Goal: Task Accomplishment & Management: Manage account settings

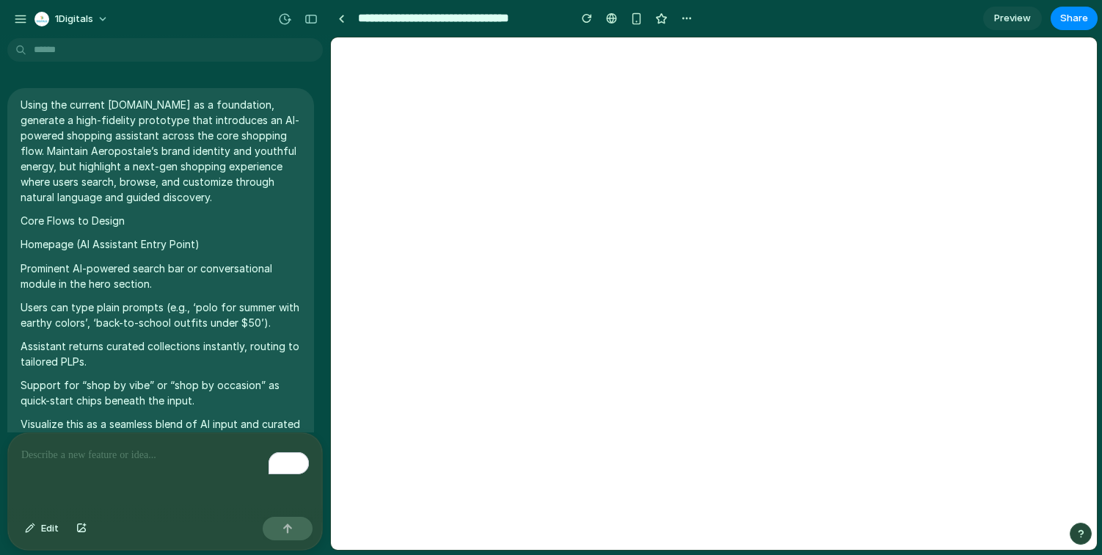
scroll to position [8570, 0]
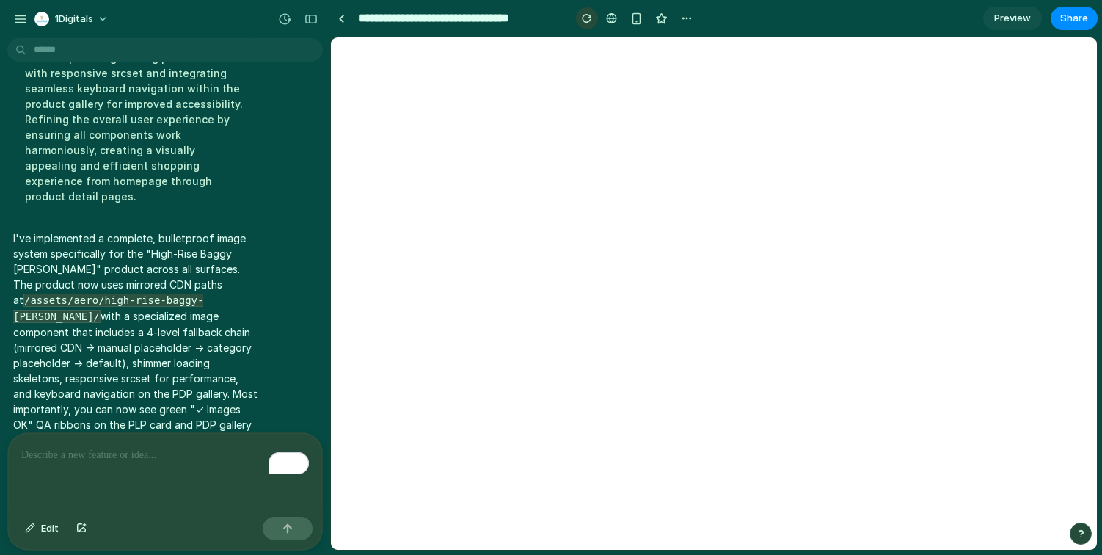
click at [586, 21] on div "button" at bounding box center [587, 18] width 10 height 10
click at [589, 21] on div "button" at bounding box center [587, 18] width 10 height 10
click at [576, 17] on button "button" at bounding box center [587, 18] width 22 height 22
click at [1006, 24] on span "Preview" at bounding box center [1013, 18] width 37 height 15
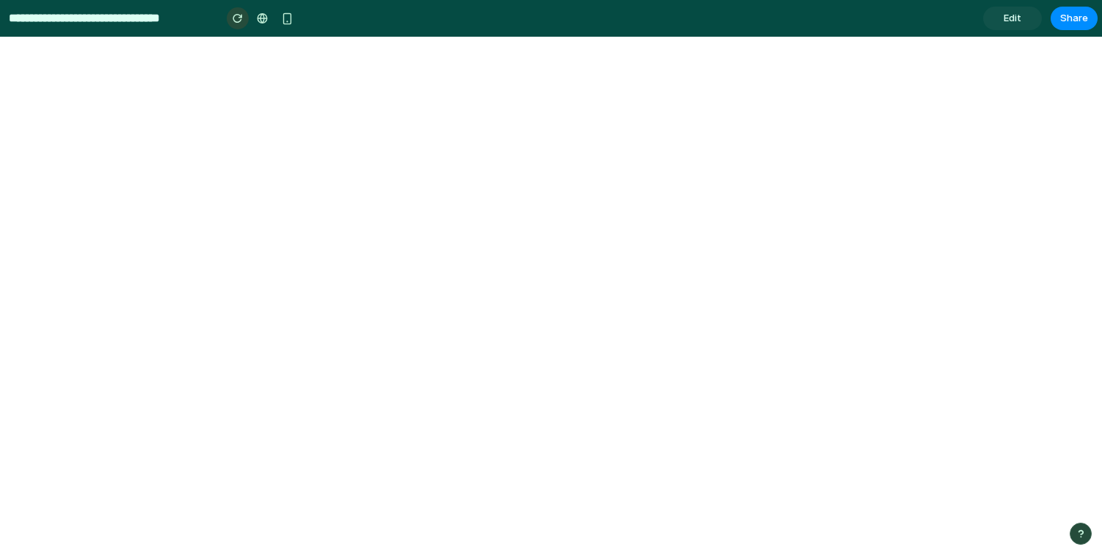
click at [238, 18] on div "button" at bounding box center [238, 18] width 10 height 10
click at [235, 23] on div "button" at bounding box center [238, 18] width 10 height 10
click at [236, 20] on div "button" at bounding box center [238, 18] width 10 height 10
click at [999, 20] on link "Edit" at bounding box center [1012, 18] width 59 height 23
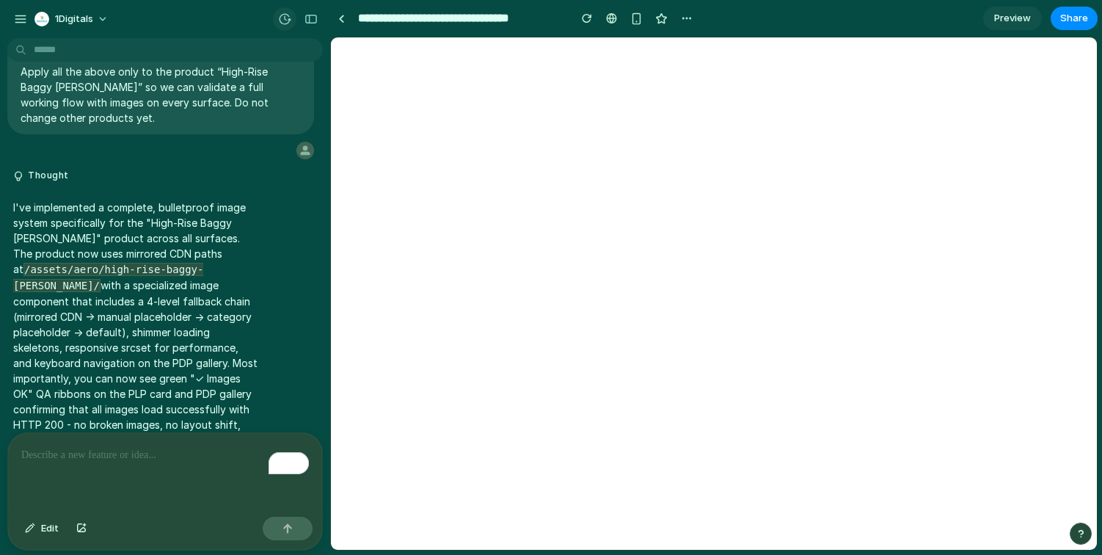
click at [285, 18] on div "button" at bounding box center [284, 18] width 13 height 13
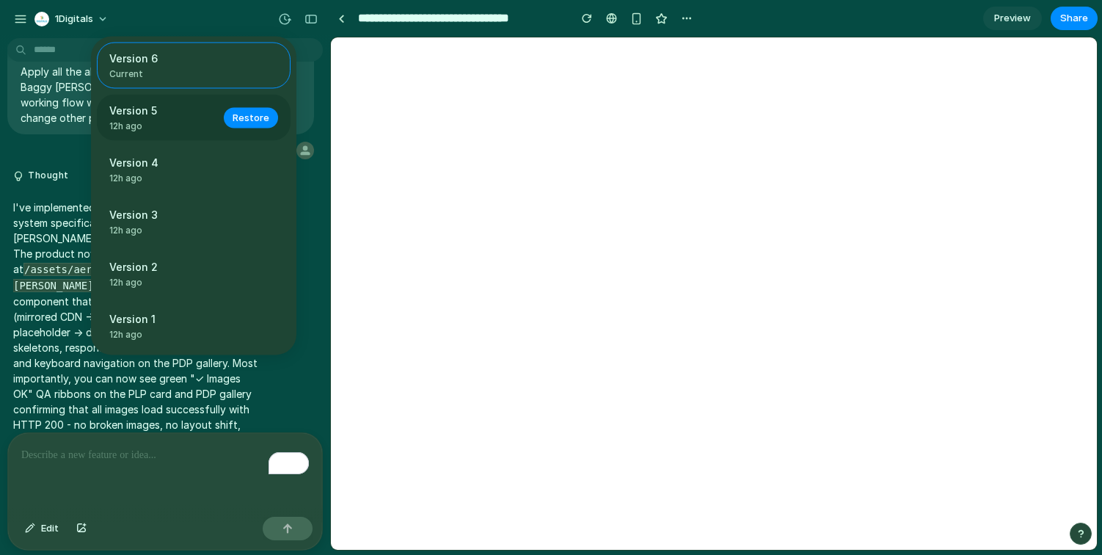
click at [195, 126] on span "12h ago" at bounding box center [162, 126] width 106 height 13
click at [254, 124] on span "Restore" at bounding box center [251, 117] width 37 height 15
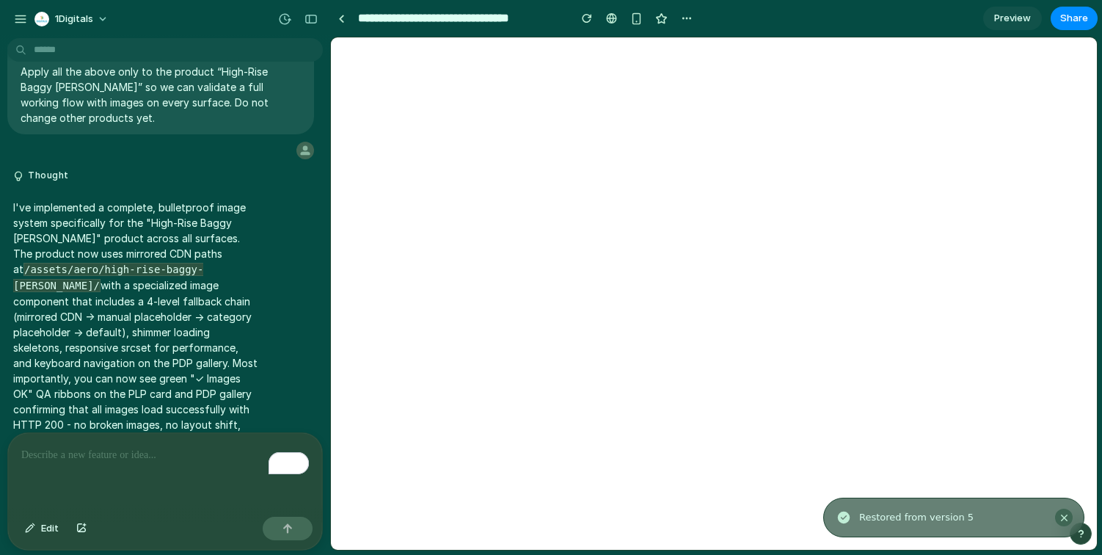
click at [1066, 516] on div "Notifications alt+T" at bounding box center [1064, 517] width 11 height 11
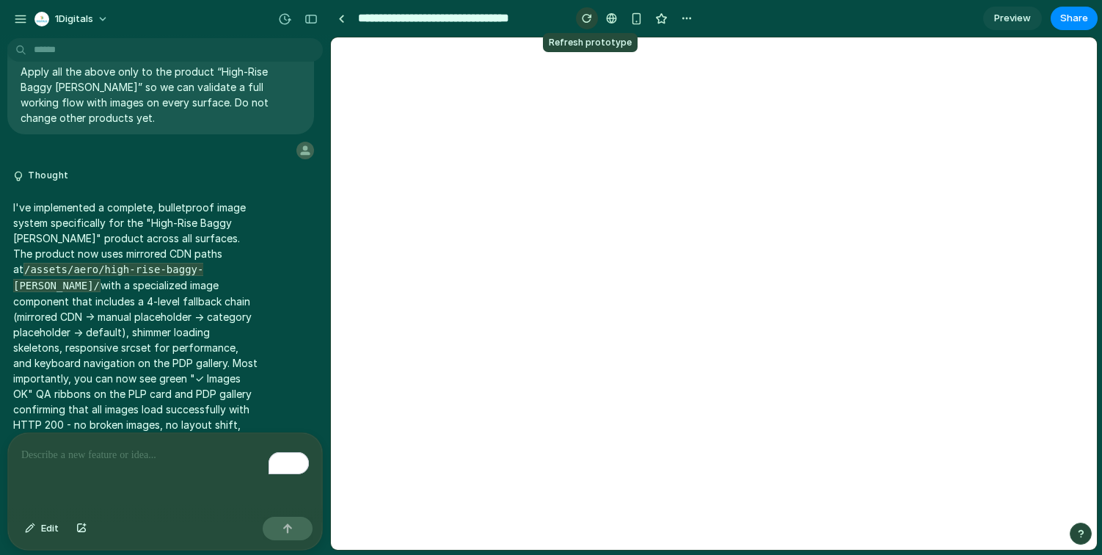
click at [588, 18] on div "button" at bounding box center [587, 18] width 10 height 10
click at [57, 490] on div "To enrich screen reader interactions, please activate Accessibility in Grammarl…" at bounding box center [165, 472] width 314 height 78
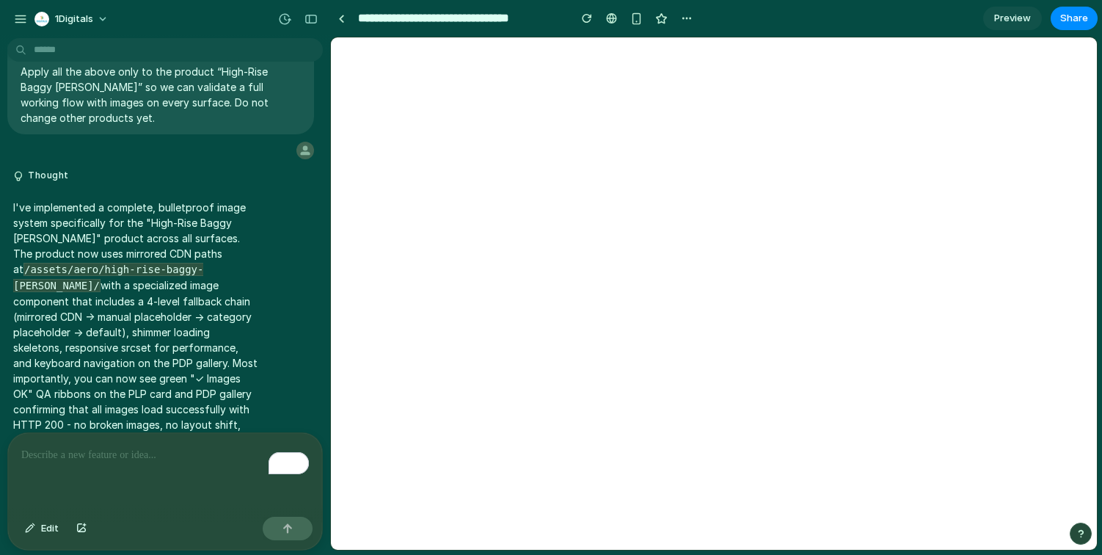
click at [117, 455] on p "To enrich screen reader interactions, please activate Accessibility in Grammarl…" at bounding box center [165, 455] width 288 height 18
click at [130, 451] on p "To enrich screen reader interactions, please activate Accessibility in Grammarl…" at bounding box center [165, 455] width 288 height 18
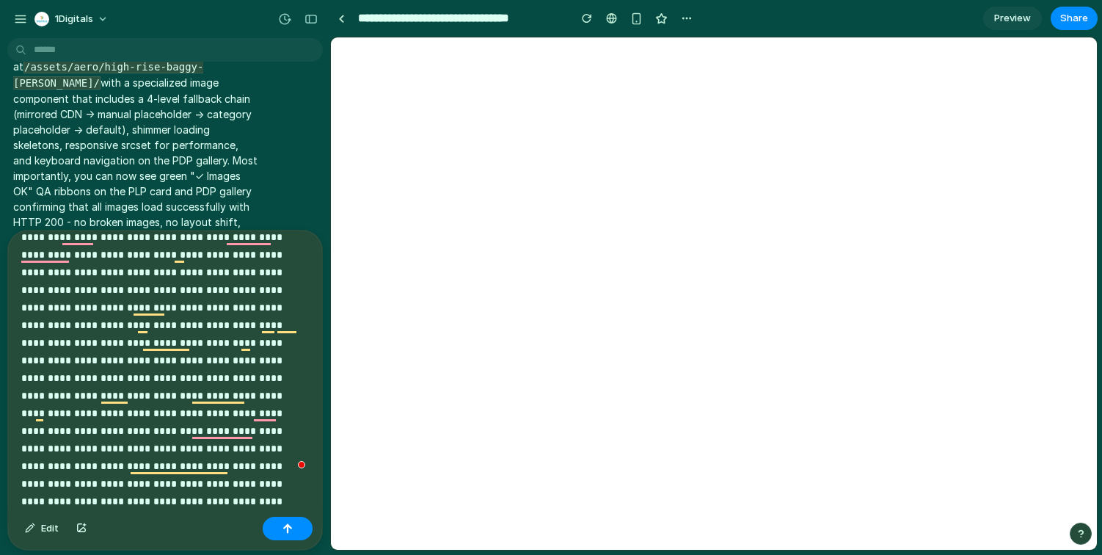
scroll to position [0, 0]
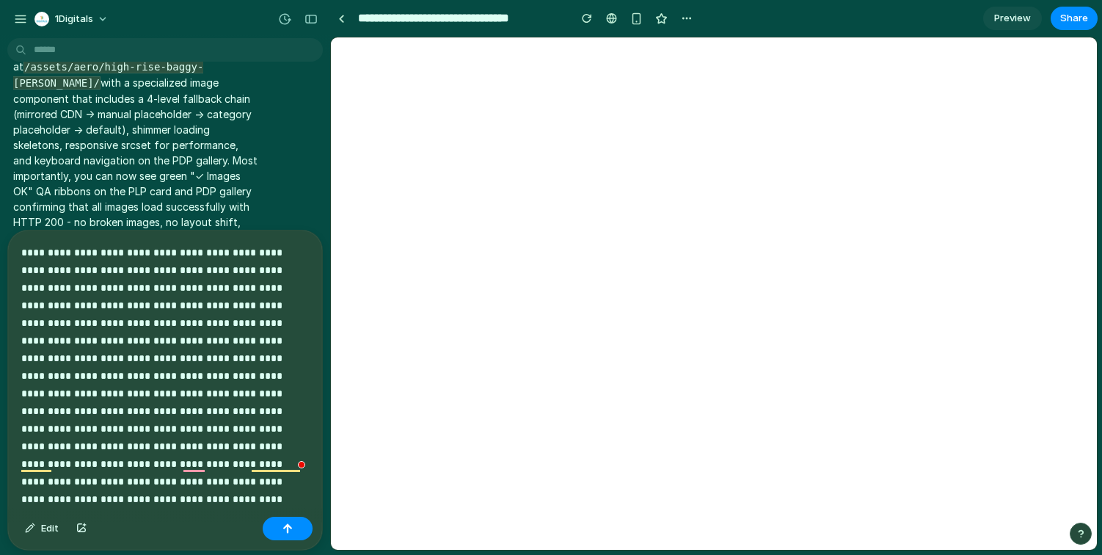
click at [279, 17] on div "button" at bounding box center [284, 18] width 13 height 13
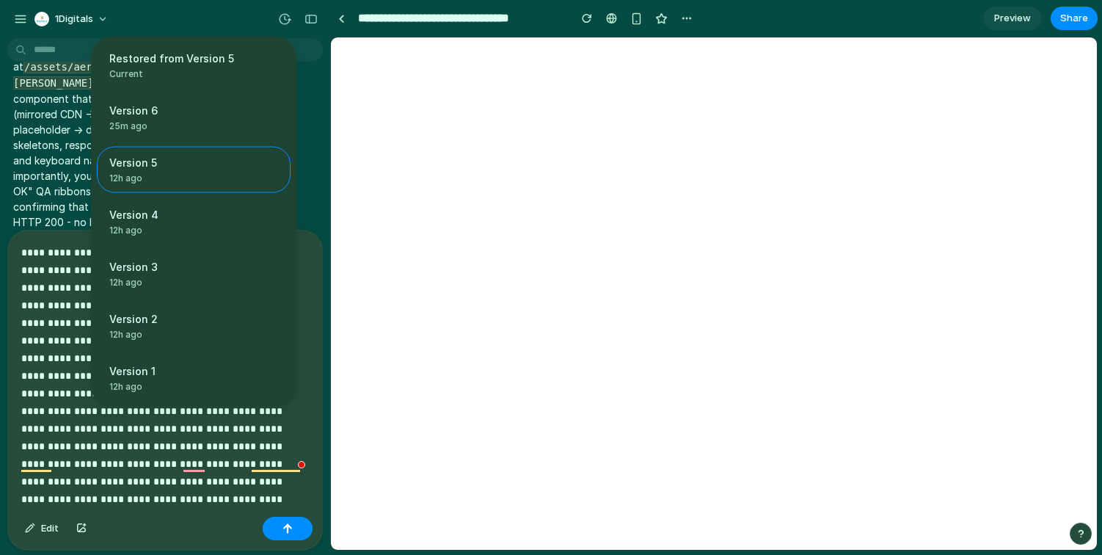
click at [56, 264] on div "Restored from Version 5 Current Version 6 25m ago Restore Version 5 12h ago Res…" at bounding box center [551, 277] width 1102 height 555
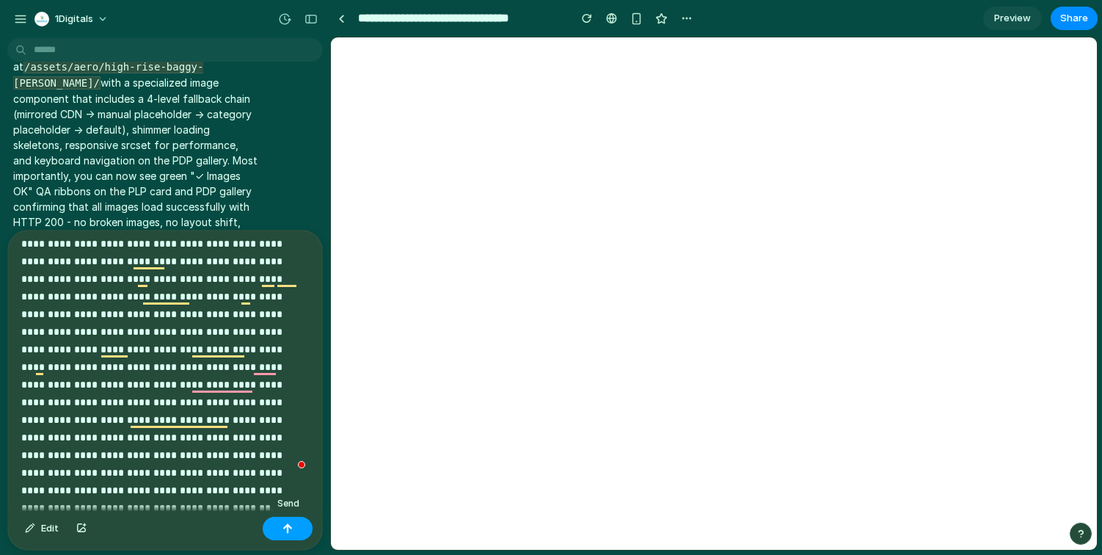
click at [285, 534] on button "button" at bounding box center [288, 528] width 50 height 23
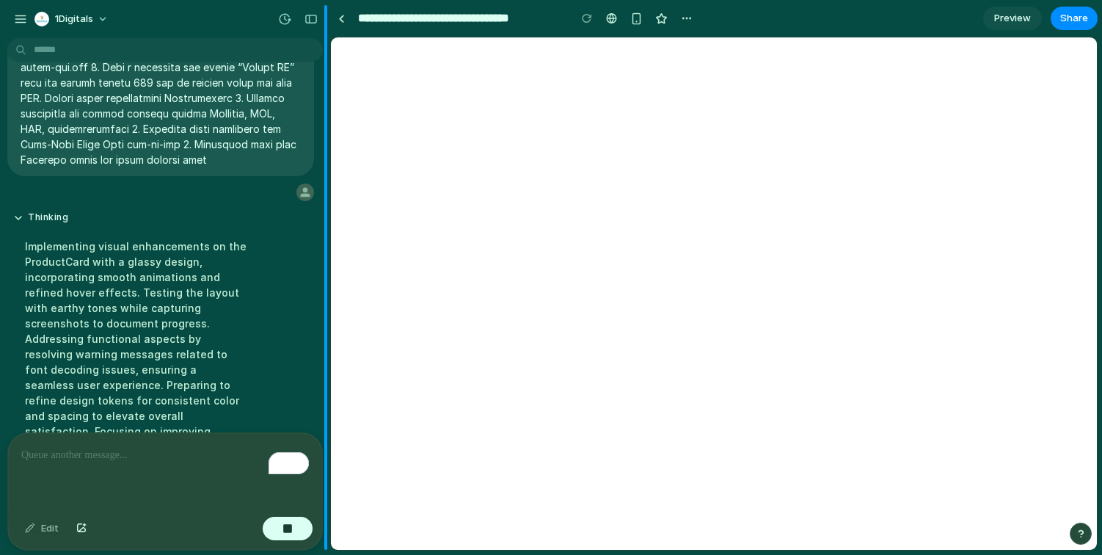
scroll to position [10446, 0]
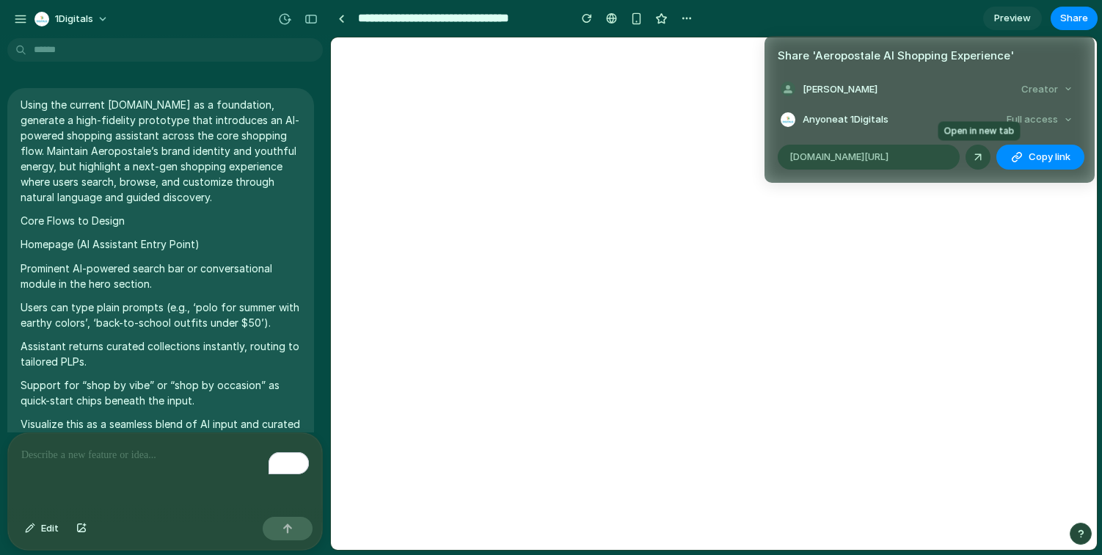
scroll to position [8570, 0]
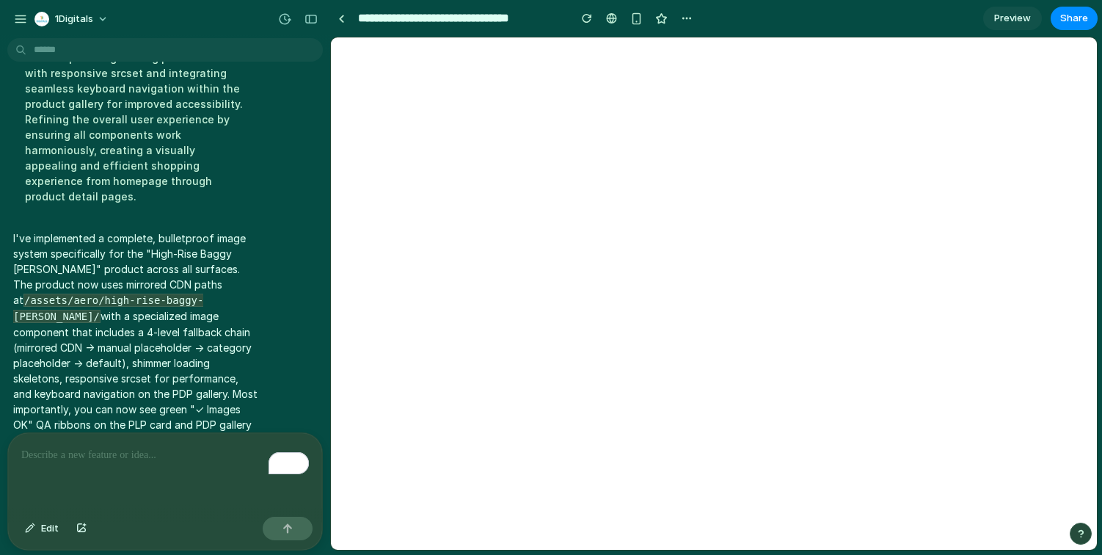
click at [901, 266] on div "Share ' Aeropostale AI Shopping Experience ' [PERSON_NAME] Creator Anyone at 1D…" at bounding box center [551, 277] width 1102 height 555
